Goal: Transaction & Acquisition: Purchase product/service

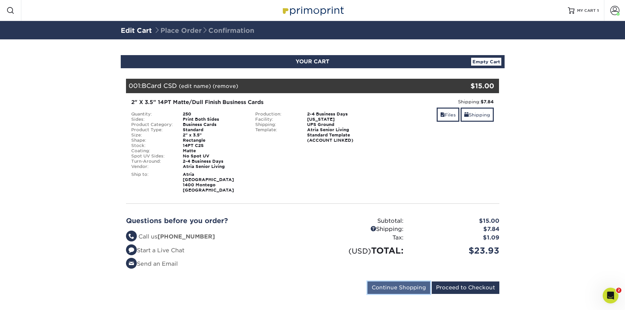
click at [417, 282] on input "Continue Shopping" at bounding box center [399, 288] width 63 height 12
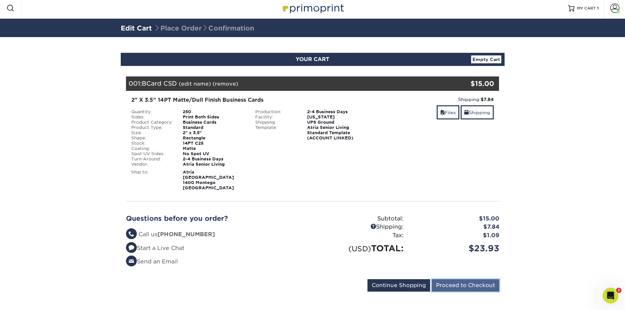
click at [455, 281] on input "Proceed to Checkout" at bounding box center [466, 285] width 68 height 12
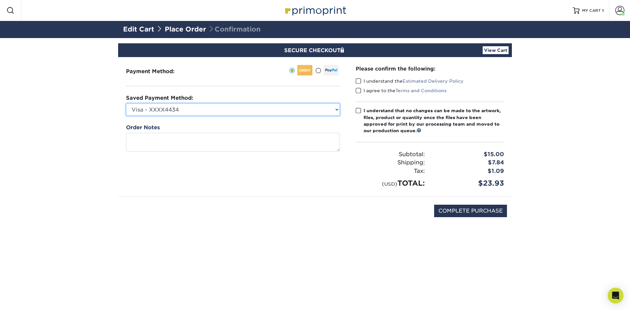
click at [240, 111] on select "Visa - XXXX4434 Jeffrey Freeth - XXXX7031 Visa - XXXX6033 Visa - XXXX8062 Visa …" at bounding box center [233, 109] width 214 height 12
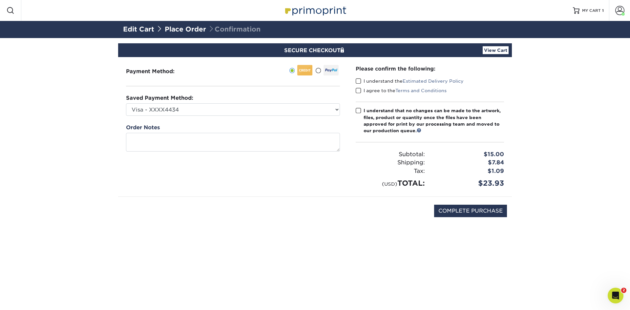
click at [359, 81] on span at bounding box center [359, 81] width 6 height 6
click at [0, 0] on input "I understand the Estimated Delivery Policy" at bounding box center [0, 0] width 0 height 0
click at [356, 89] on span at bounding box center [359, 91] width 6 height 6
click at [0, 0] on input "I agree to the Terms and Conditions" at bounding box center [0, 0] width 0 height 0
click at [357, 111] on span at bounding box center [359, 111] width 6 height 6
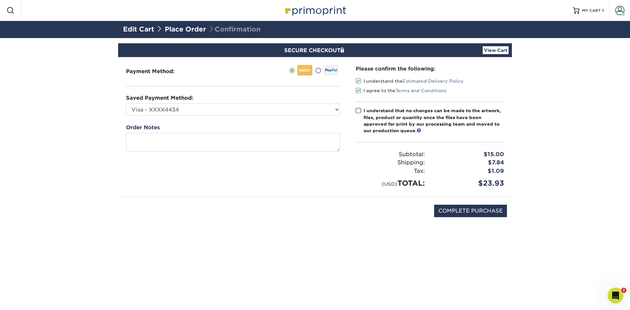
click at [0, 0] on input "I understand that no changes can be made to the artwork, files, product or quan…" at bounding box center [0, 0] width 0 height 0
click at [460, 209] on input "COMPLETE PURCHASE" at bounding box center [470, 211] width 73 height 12
type input "PROCESSING, PLEASE WAIT..."
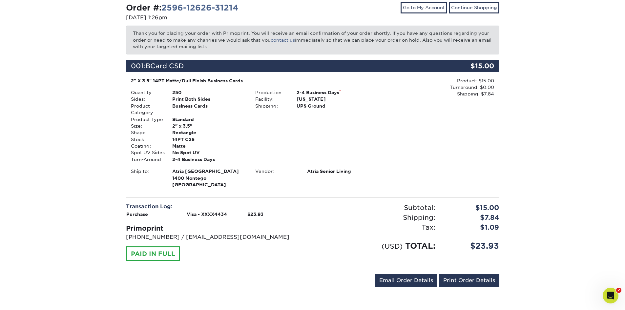
scroll to position [72, 0]
click at [384, 279] on link "Email Order Details" at bounding box center [406, 280] width 62 height 12
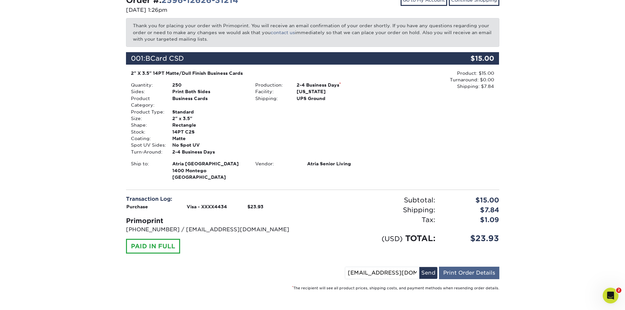
scroll to position [81, 0]
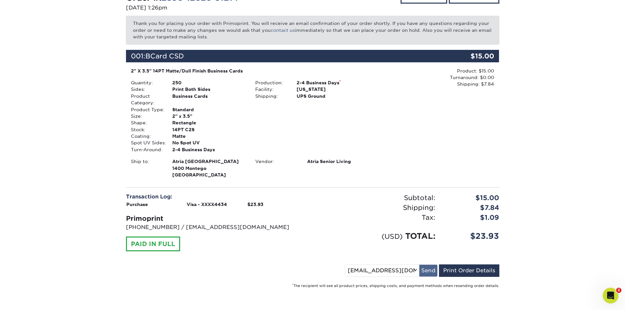
click at [426, 272] on button "Send" at bounding box center [429, 271] width 18 height 12
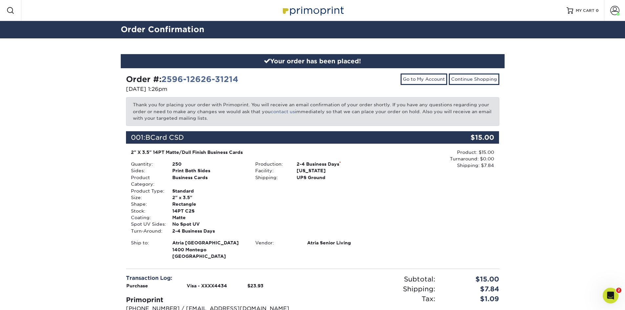
scroll to position [72, 0]
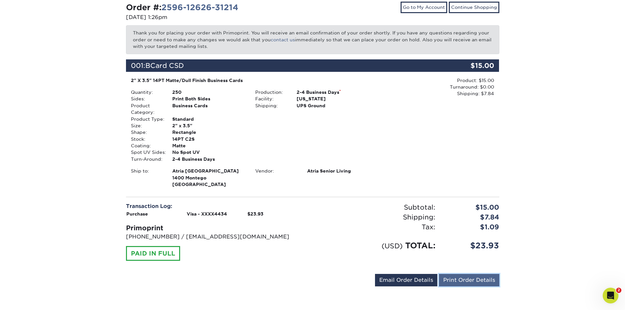
click at [465, 278] on link "Print Order Details" at bounding box center [469, 280] width 60 height 12
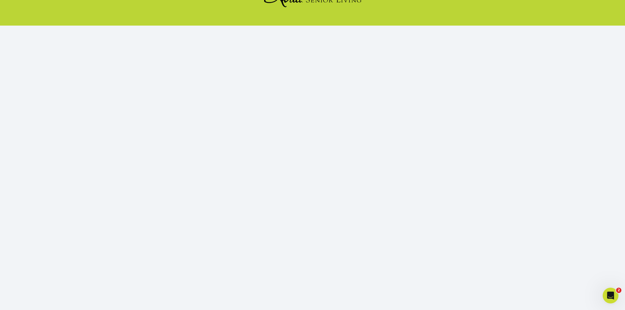
scroll to position [60, 0]
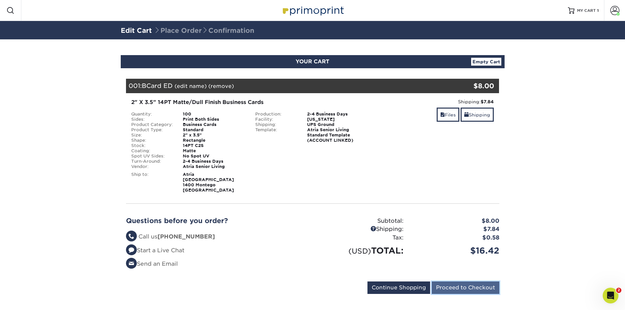
click at [453, 282] on input "Proceed to Checkout" at bounding box center [466, 288] width 68 height 12
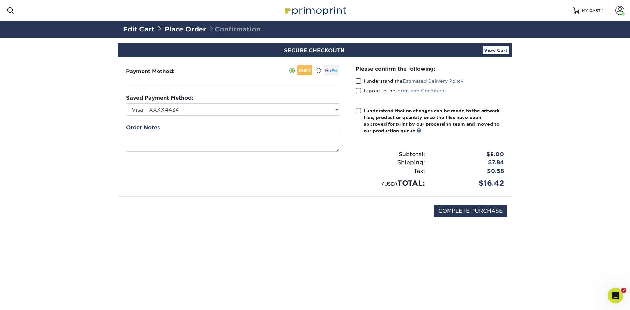
click at [359, 81] on span at bounding box center [359, 81] width 6 height 6
click at [0, 0] on input "I understand the Estimated Delivery Policy" at bounding box center [0, 0] width 0 height 0
click at [359, 88] on span at bounding box center [359, 91] width 6 height 6
click at [0, 0] on input "I agree to the Terms and Conditions" at bounding box center [0, 0] width 0 height 0
click at [358, 110] on span at bounding box center [359, 111] width 6 height 6
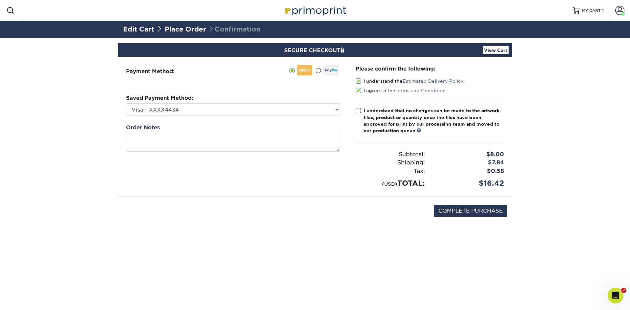
click at [0, 0] on input "I understand that no changes can be made to the artwork, files, product or quan…" at bounding box center [0, 0] width 0 height 0
click at [462, 207] on input "COMPLETE PURCHASE" at bounding box center [470, 211] width 73 height 12
type input "PROCESSING, PLEASE WAIT..."
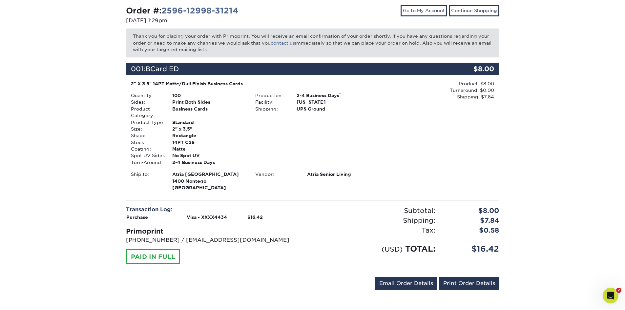
scroll to position [72, 0]
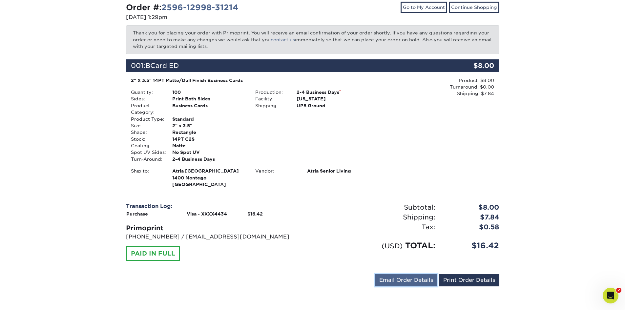
click at [402, 281] on link "Email Order Details" at bounding box center [406, 280] width 62 height 12
click at [434, 279] on button "Send" at bounding box center [429, 280] width 18 height 12
click at [476, 280] on link "Print Order Details" at bounding box center [469, 280] width 60 height 12
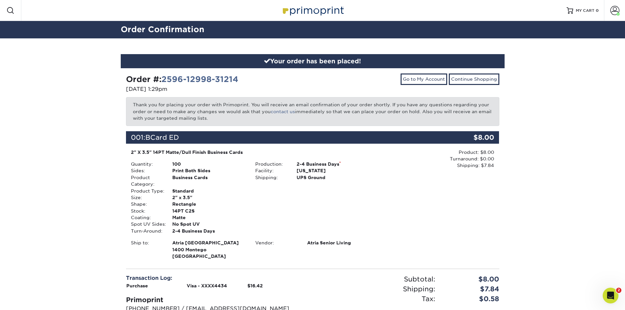
click at [427, 39] on div "Your order has been placed! Order #: 2596-12998-31214 [DATE] 1:29pm Go to My Ac…" at bounding box center [313, 210] width 394 height 344
